Goal: Use online tool/utility: Utilize a website feature to perform a specific function

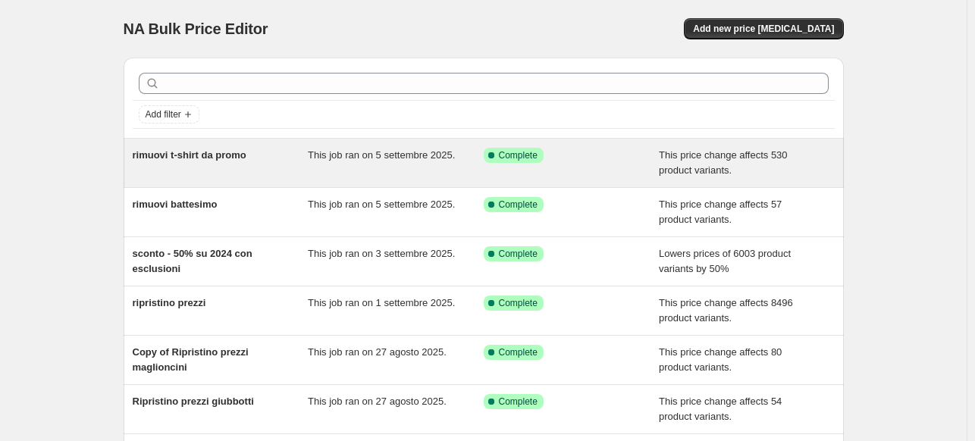
click at [284, 177] on div "rimuovi t-shirt da promo" at bounding box center [221, 163] width 176 height 30
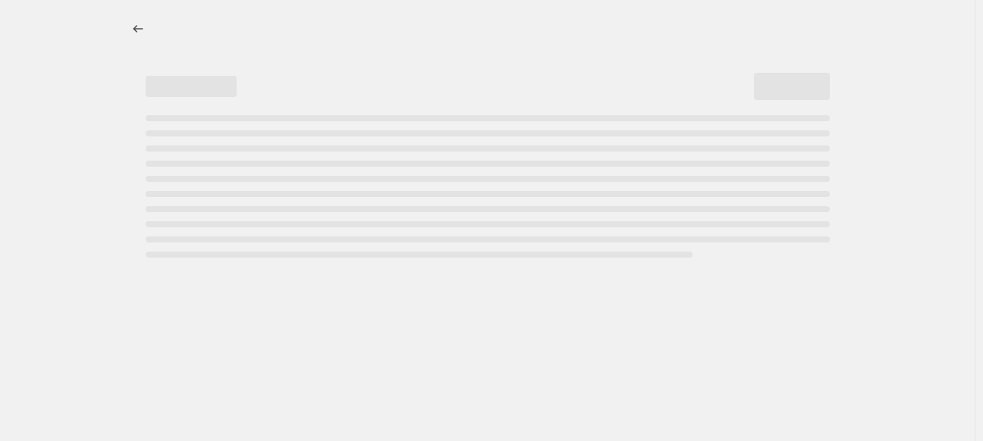
select select "ecap"
select select "remove"
select select "tag"
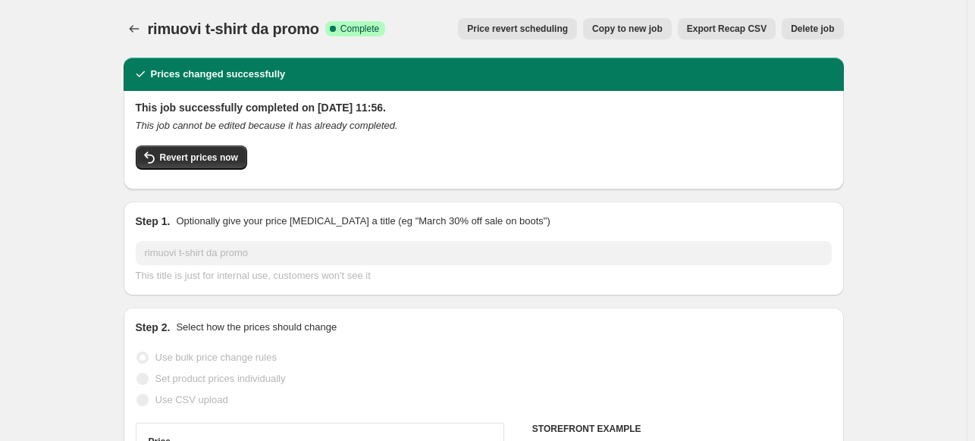
click at [644, 24] on span "Copy to new job" at bounding box center [627, 29] width 71 height 12
select select "ecap"
select select "remove"
select select "tag"
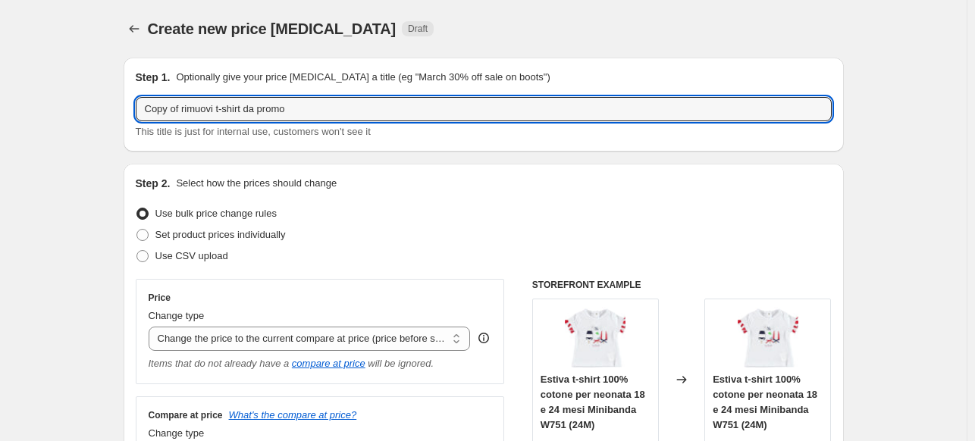
drag, startPoint x: 185, startPoint y: 108, endPoint x: -81, endPoint y: 142, distance: 268.2
click at [0, 142] on html "Home Settings Plans Skip to content Create new price change job. This page is r…" at bounding box center [487, 220] width 975 height 441
type input "rimuovi name it da promo"
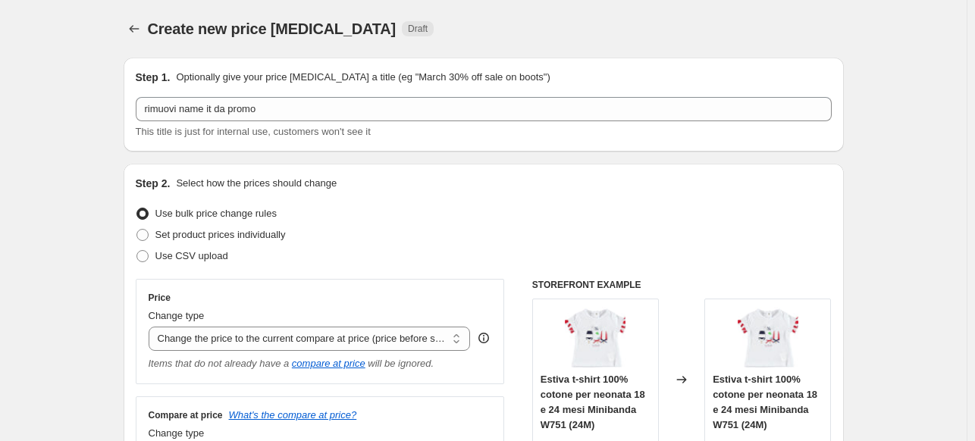
click at [447, 231] on div "Set product prices individually" at bounding box center [484, 234] width 696 height 21
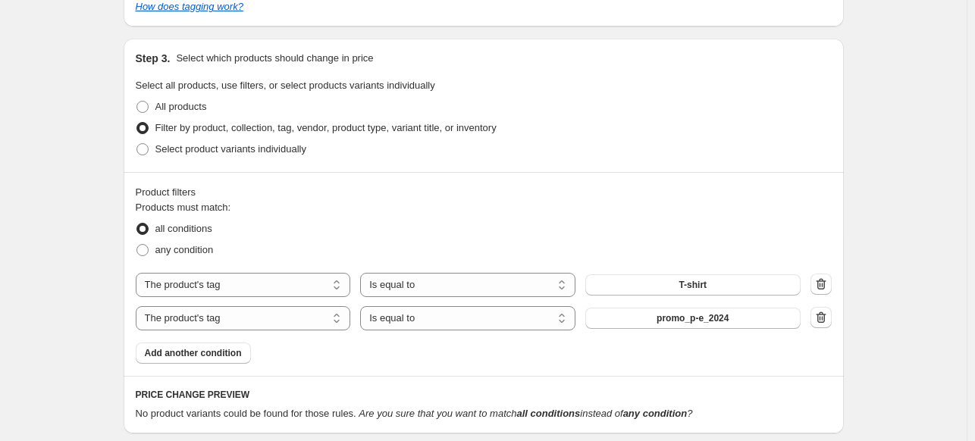
scroll to position [588, 0]
click at [289, 281] on select "The product The product's collection The product's tag The product's vendor The…" at bounding box center [243, 284] width 215 height 24
select select "vendor"
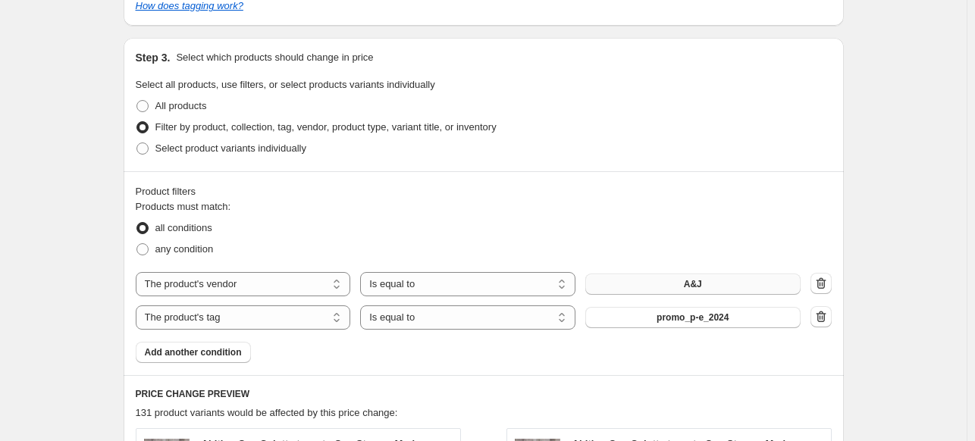
click at [685, 287] on button "A&J" at bounding box center [692, 284] width 215 height 21
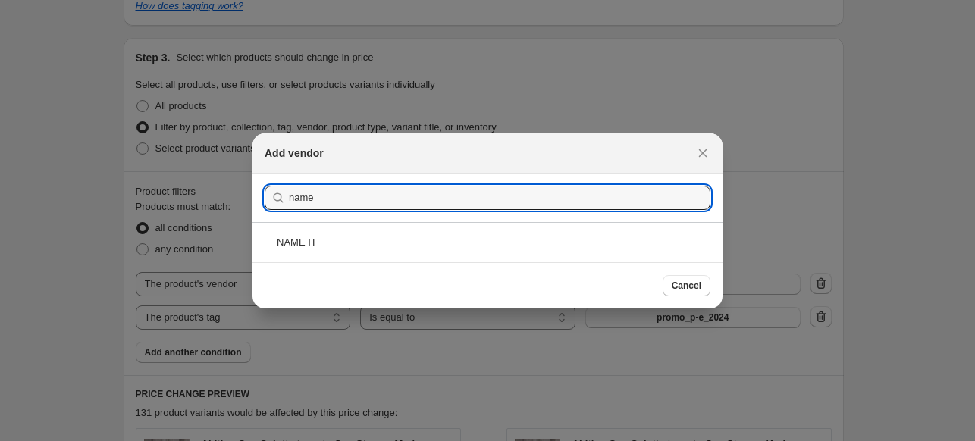
type input "name"
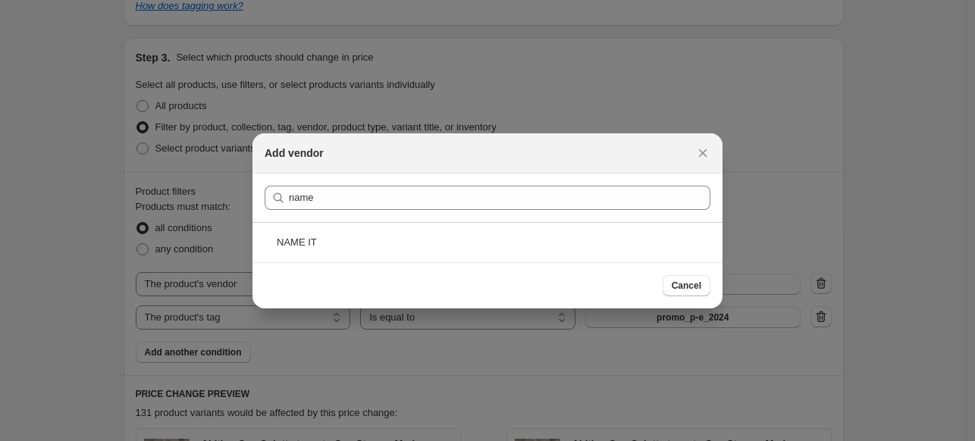
click at [358, 280] on div "Cancel" at bounding box center [488, 285] width 446 height 21
click at [336, 256] on div "NAME IT" at bounding box center [487, 242] width 470 height 40
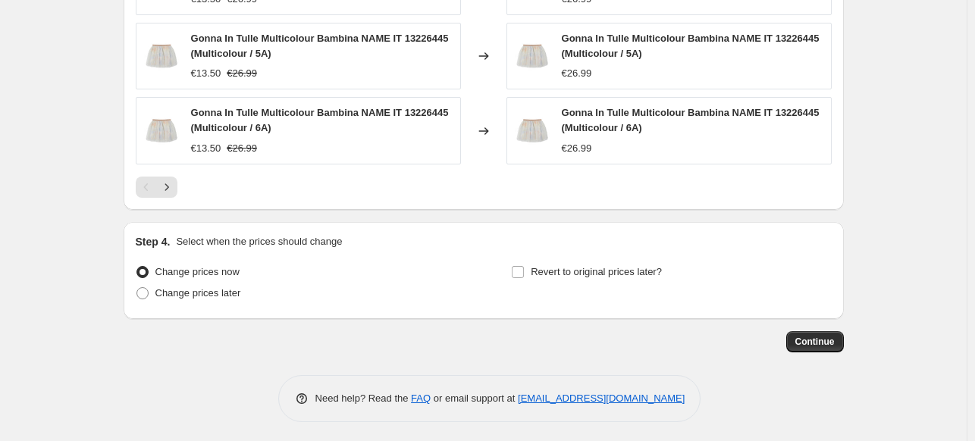
scroll to position [1218, 0]
click at [808, 340] on span "Continue" at bounding box center [814, 341] width 39 height 12
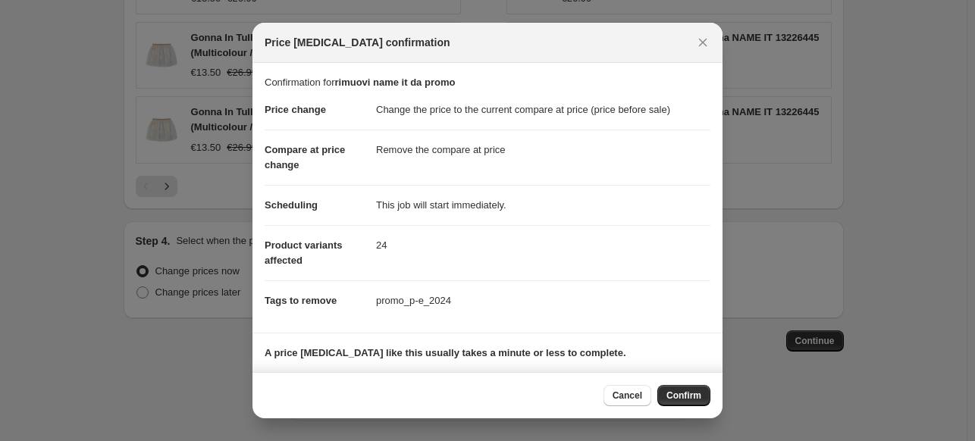
scroll to position [96, 0]
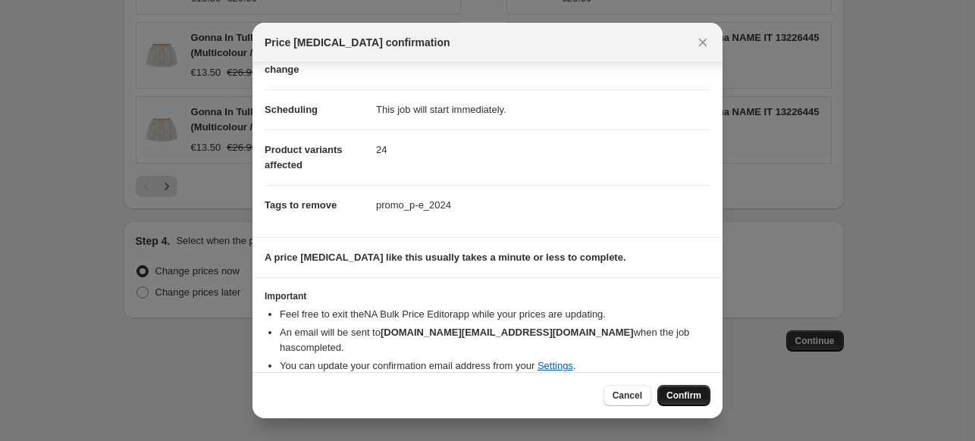
click at [698, 397] on span "Confirm" at bounding box center [683, 396] width 35 height 12
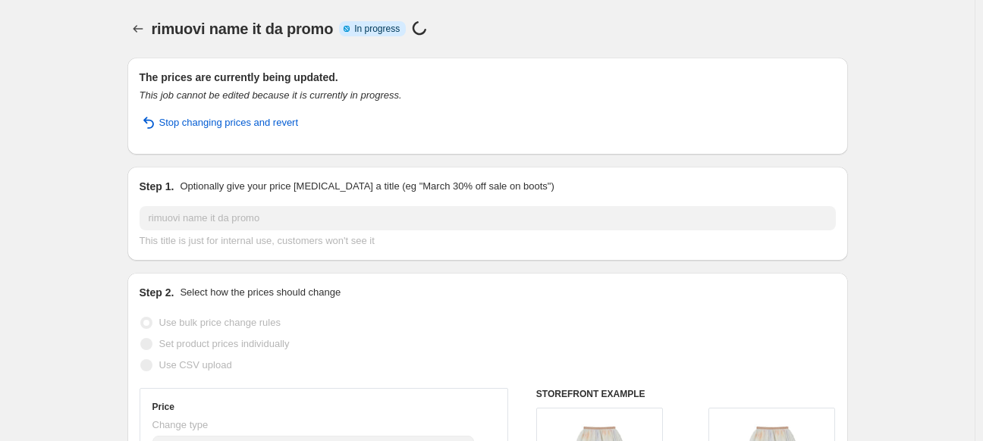
select select "ecap"
select select "remove"
select select "vendor"
select select "tag"
